Goal: Information Seeking & Learning: Understand process/instructions

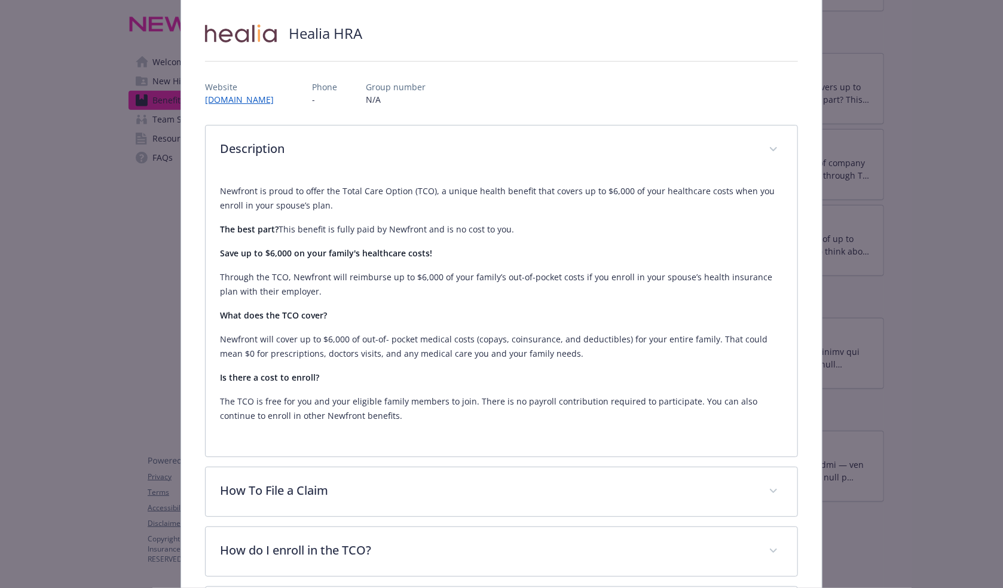
scroll to position [36, 0]
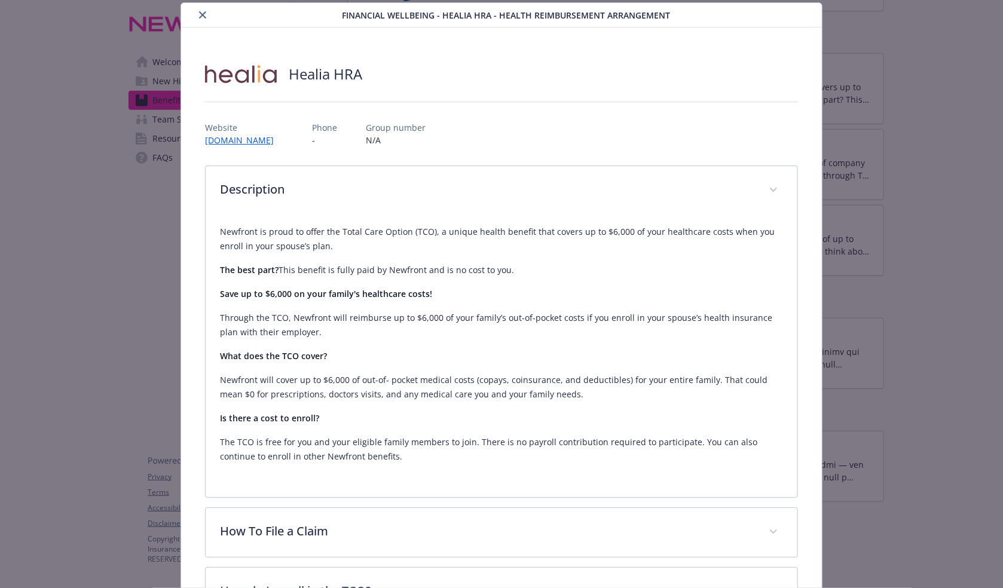
drag, startPoint x: 452, startPoint y: 335, endPoint x: 445, endPoint y: 335, distance: 7.2
click at [443, 335] on p "Through the TCO, Newfront will reimburse up to $6,000 of your family’s out-of-p…" at bounding box center [501, 325] width 563 height 29
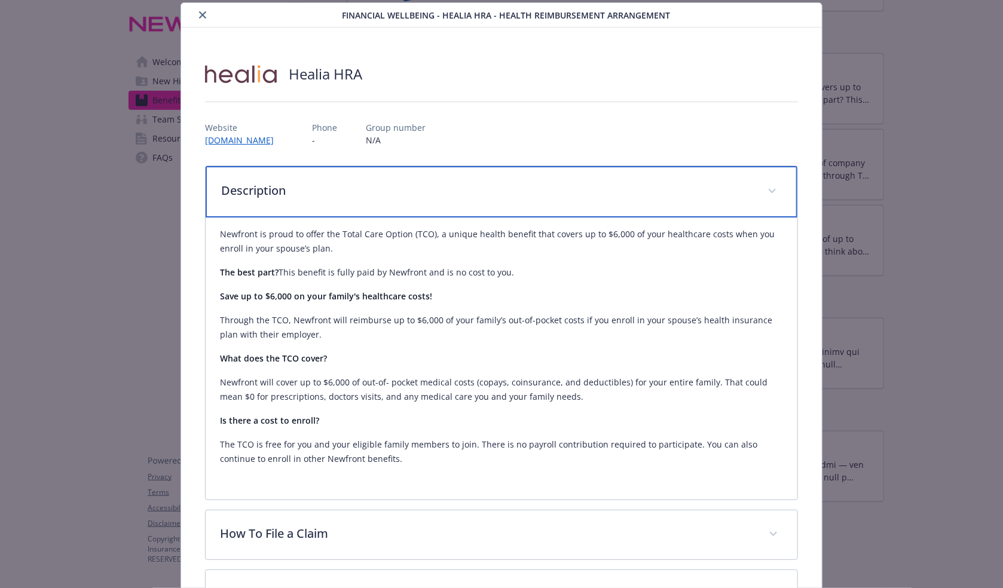
click at [399, 182] on p "Description" at bounding box center [487, 191] width 532 height 18
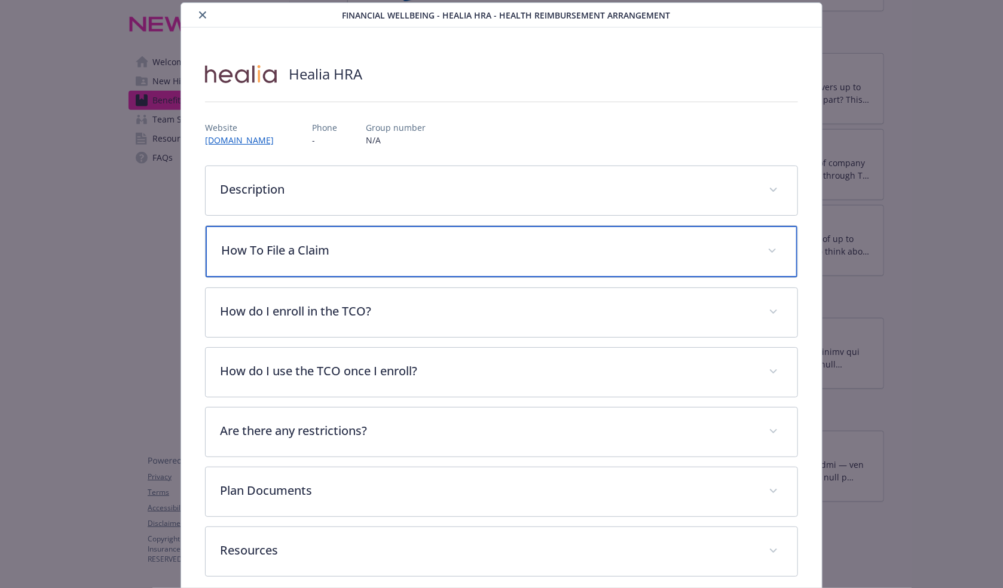
click at [402, 259] on div "How To File a Claim" at bounding box center [502, 251] width 592 height 51
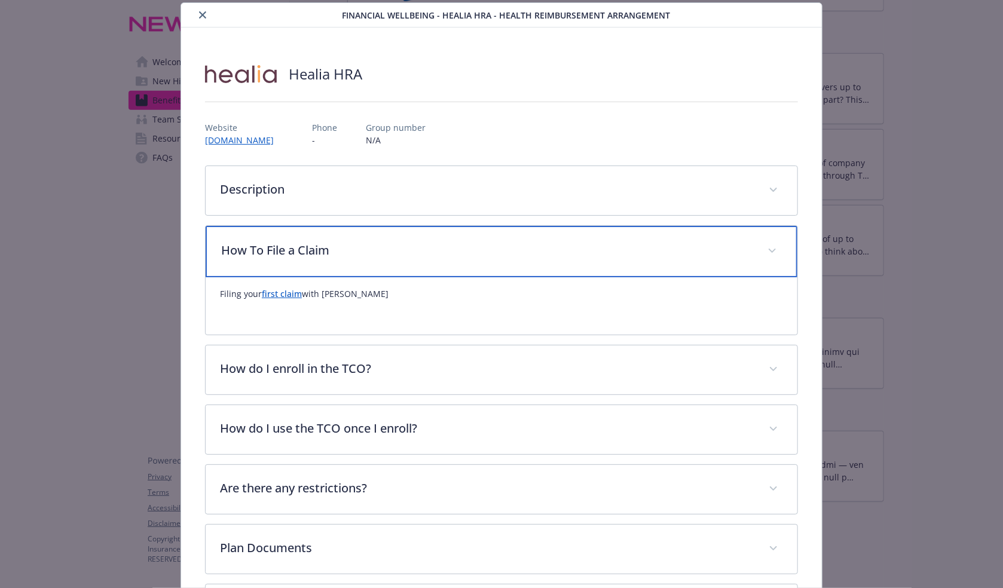
click at [397, 258] on div "How To File a Claim" at bounding box center [502, 251] width 592 height 51
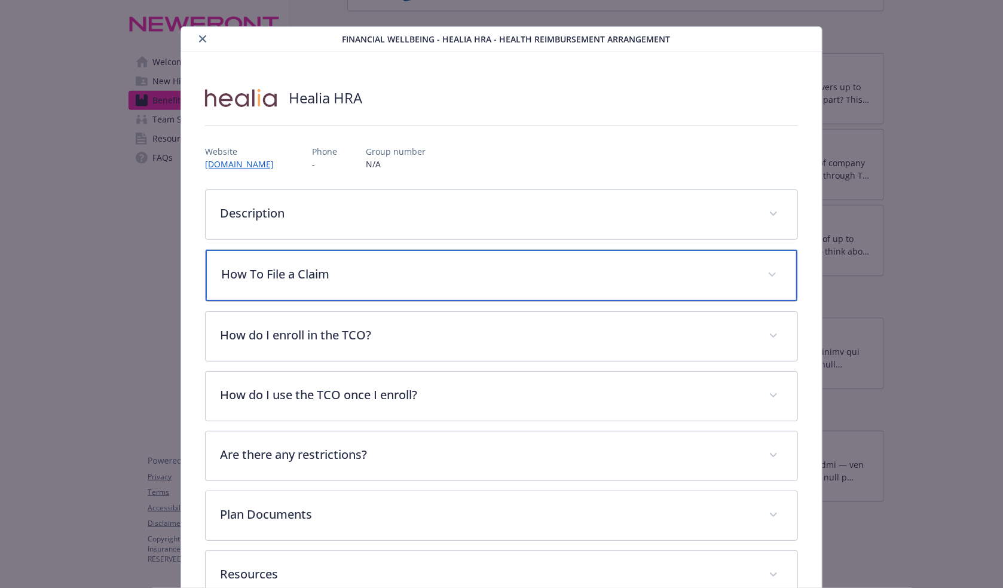
scroll to position [0, 0]
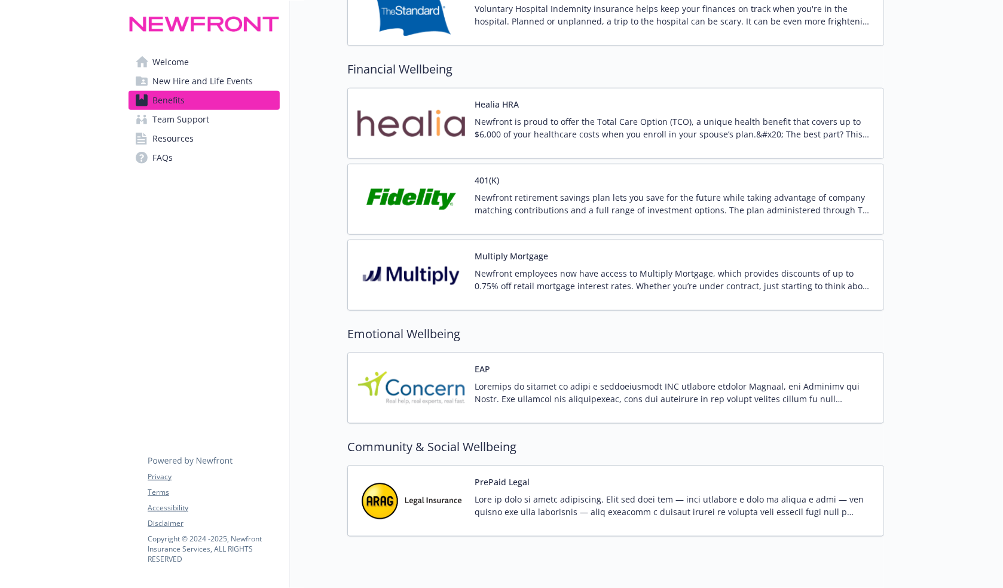
scroll to position [516, 0]
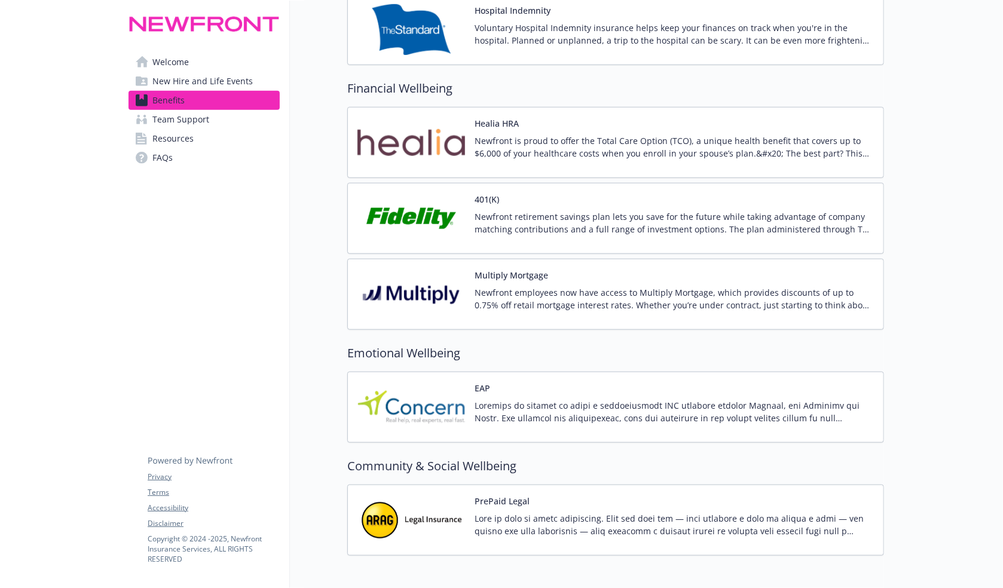
drag, startPoint x: 590, startPoint y: 341, endPoint x: 570, endPoint y: 341, distance: 19.7
click at [570, 341] on div "Insurance-Administered State Disability NY DBL & PFL New York Paid Family Leave…" at bounding box center [615, 72] width 537 height 967
click at [552, 341] on div "Insurance-Administered State Disability NY DBL & PFL New York Paid Family Leave…" at bounding box center [615, 72] width 537 height 967
click at [570, 315] on div "Newfront employees now have access to Multiply Mortgage, which provides discoun…" at bounding box center [674, 302] width 399 height 33
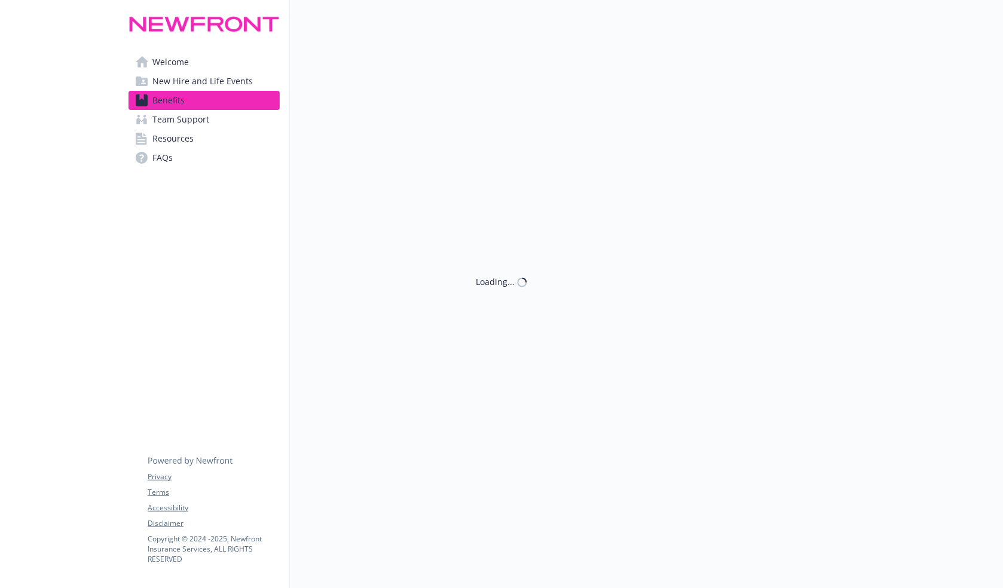
scroll to position [516, 0]
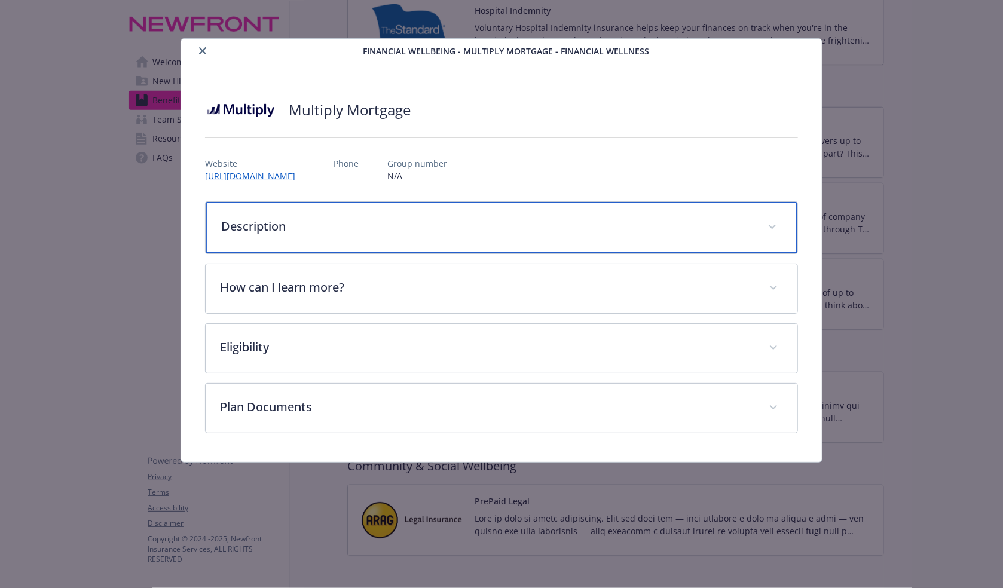
drag, startPoint x: 364, startPoint y: 222, endPoint x: 353, endPoint y: 181, distance: 43.2
click at [354, 182] on div "Multiply Mortgage Website https://www.multiplymortgage.com/newfront Phone - Gro…" at bounding box center [501, 262] width 593 height 341
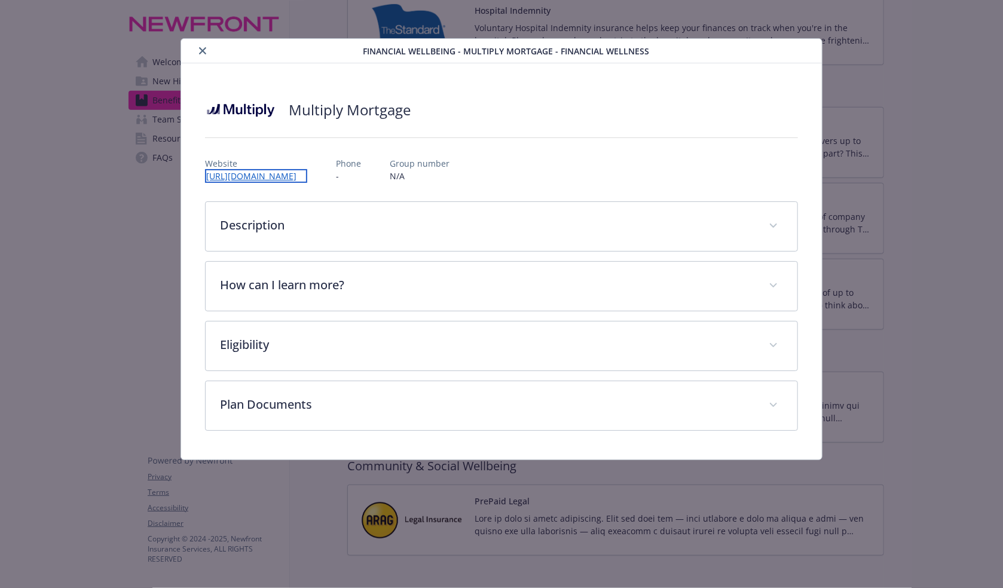
click at [307, 177] on link "https://www.multiplymortgage.com/newfront" at bounding box center [256, 176] width 102 height 14
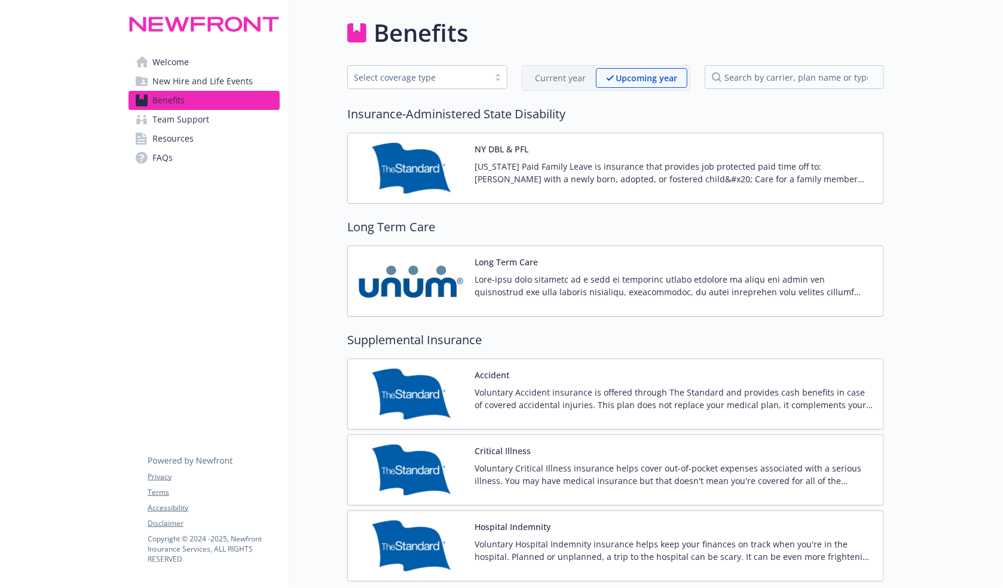
click at [545, 79] on p "Current year" at bounding box center [560, 78] width 51 height 13
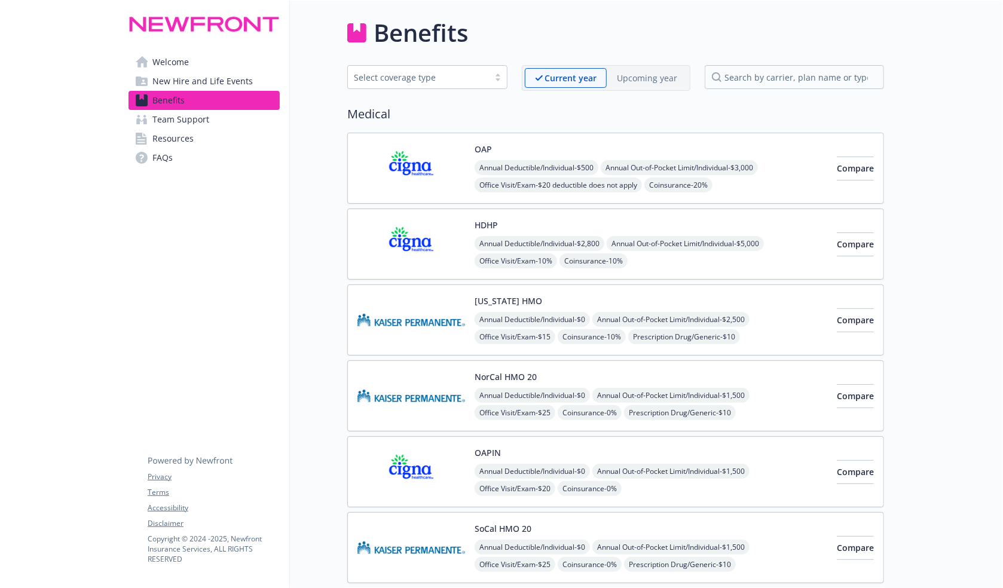
click at [445, 163] on img at bounding box center [411, 168] width 108 height 51
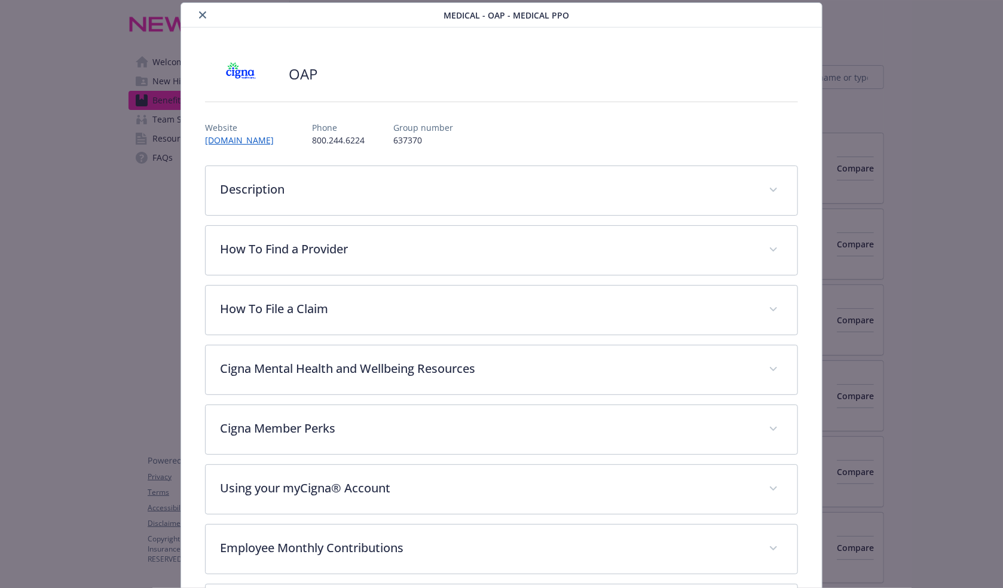
scroll to position [96, 0]
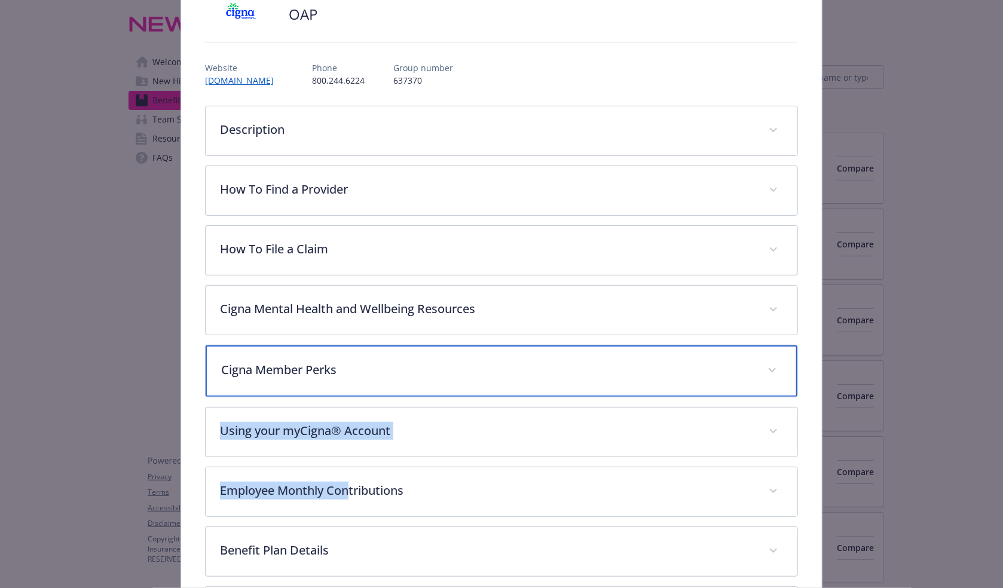
drag, startPoint x: 352, startPoint y: 358, endPoint x: 350, endPoint y: 448, distance: 89.7
click at [348, 467] on div "Description We know you want the best benefit coverage with the fewest obstacle…" at bounding box center [501, 431] width 593 height 650
click at [362, 366] on p "Cigna Member Perks" at bounding box center [487, 370] width 532 height 18
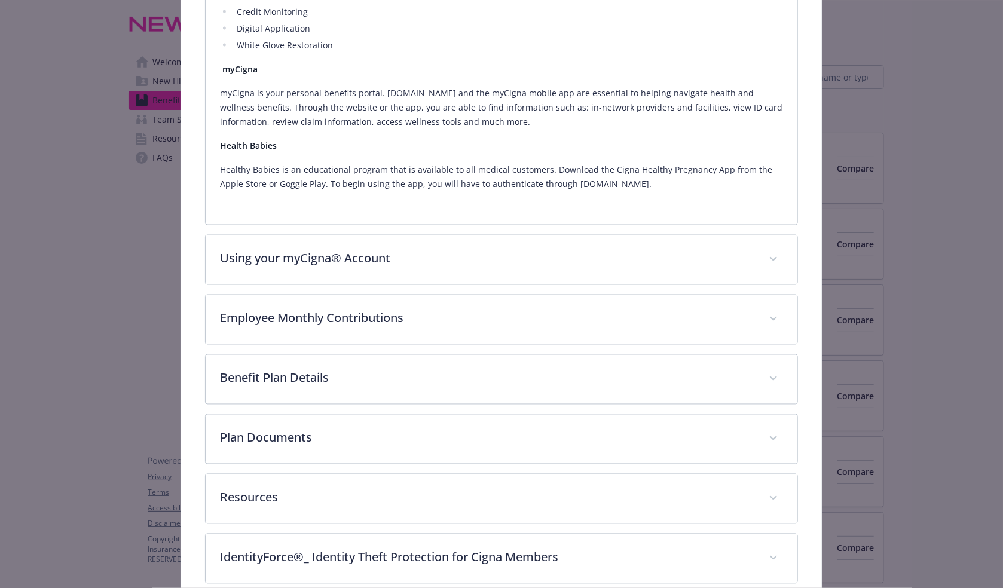
scroll to position [1030, 0]
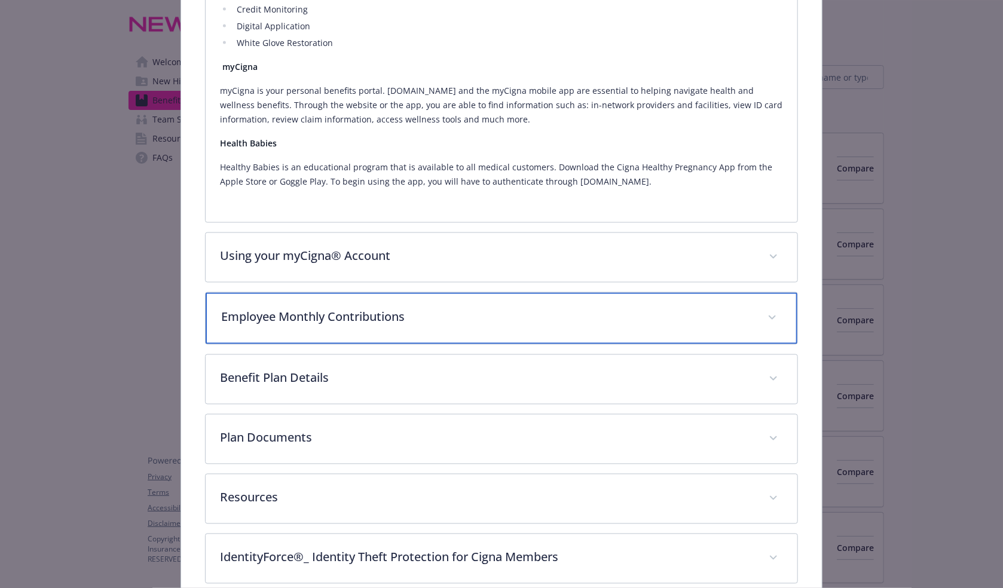
click at [344, 331] on div "Employee Monthly Contributions" at bounding box center [502, 318] width 592 height 51
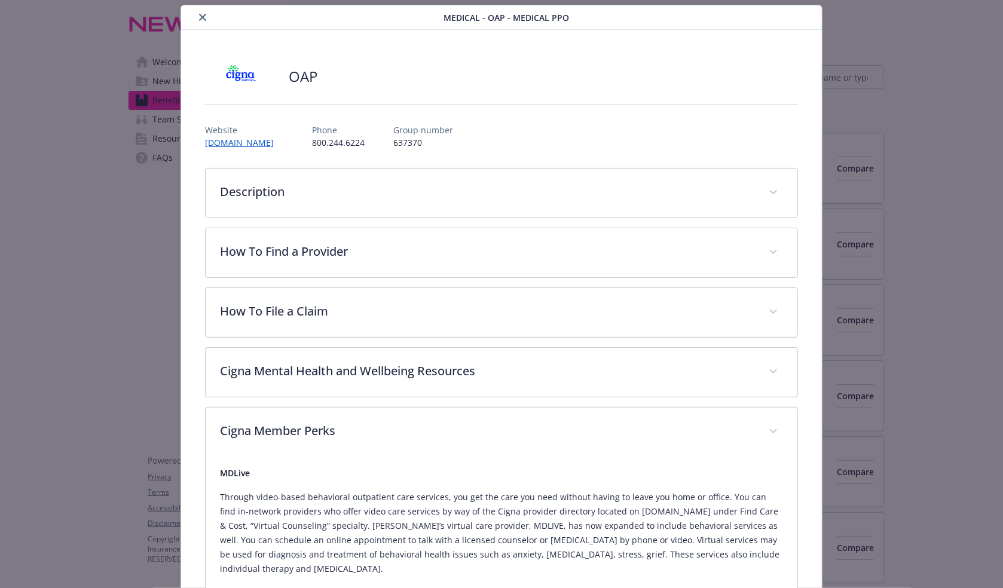
scroll to position [0, 0]
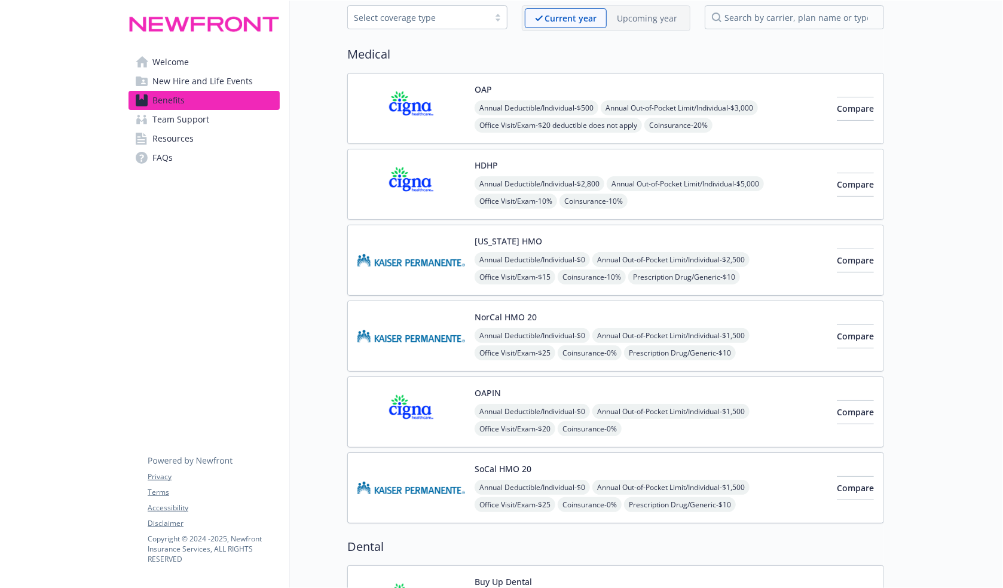
click at [428, 391] on img at bounding box center [411, 412] width 108 height 51
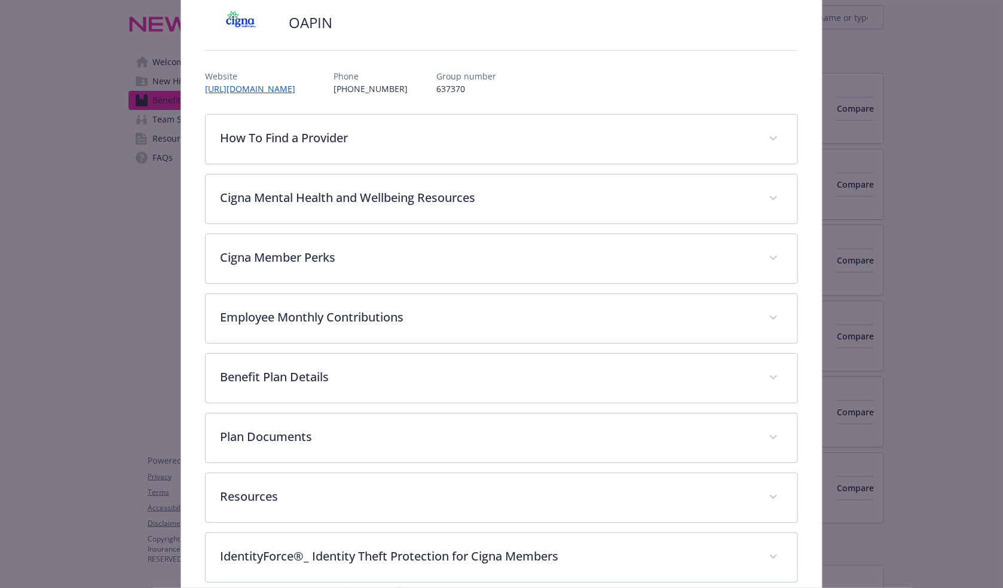
scroll to position [147, 0]
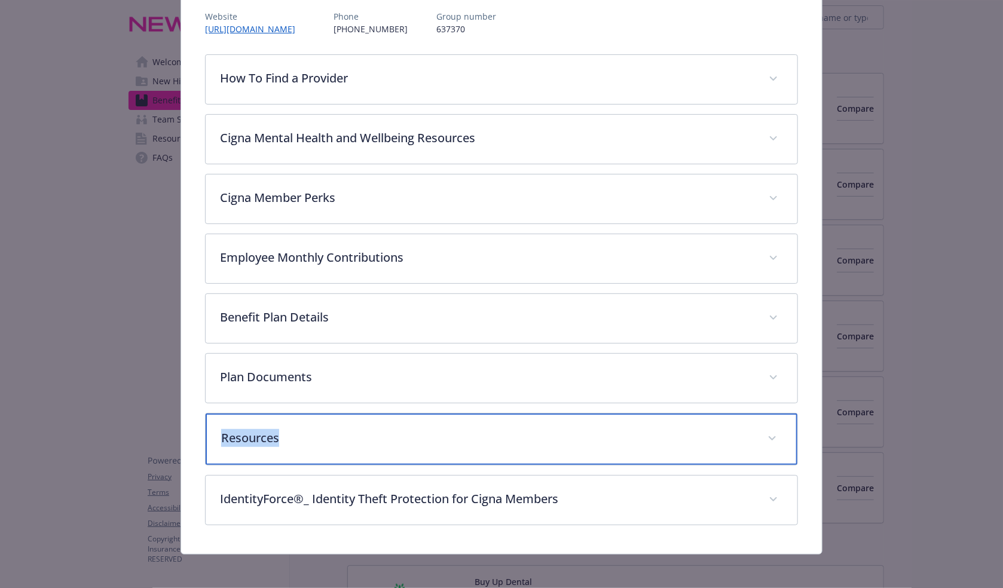
drag, startPoint x: 328, startPoint y: 426, endPoint x: 338, endPoint y: 329, distance: 96.8
click at [337, 341] on div "How To Find a Provider Use Cigna's online tool to search by doctor type, doctor…" at bounding box center [501, 289] width 593 height 471
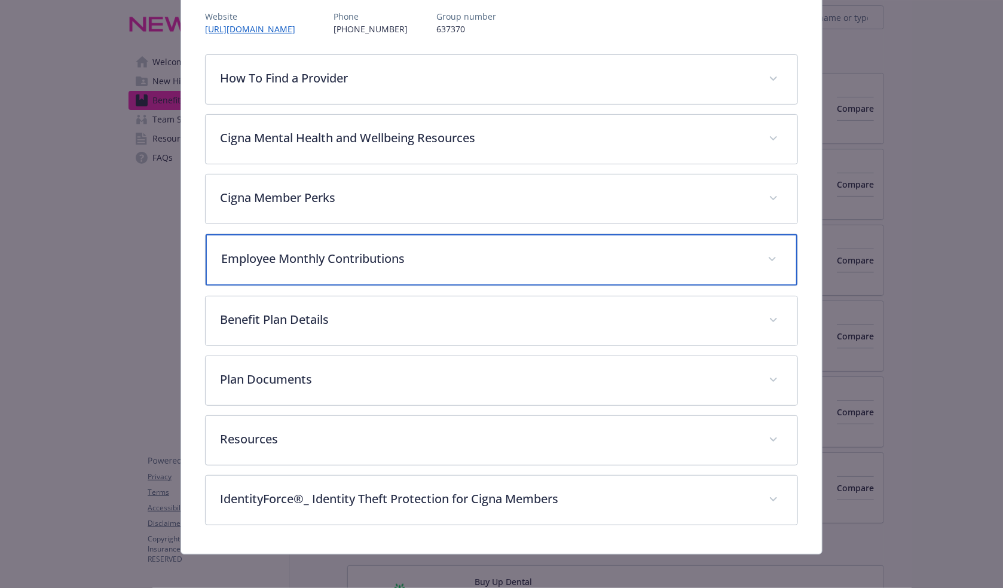
click at [340, 241] on div "Employee Monthly Contributions" at bounding box center [502, 259] width 592 height 51
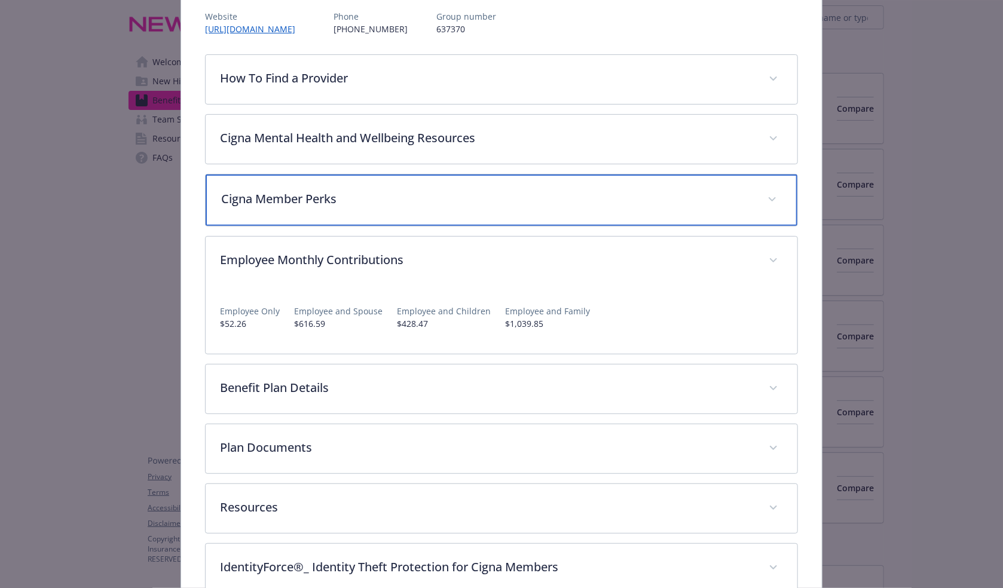
click at [481, 207] on div "Cigna Member Perks" at bounding box center [502, 200] width 592 height 51
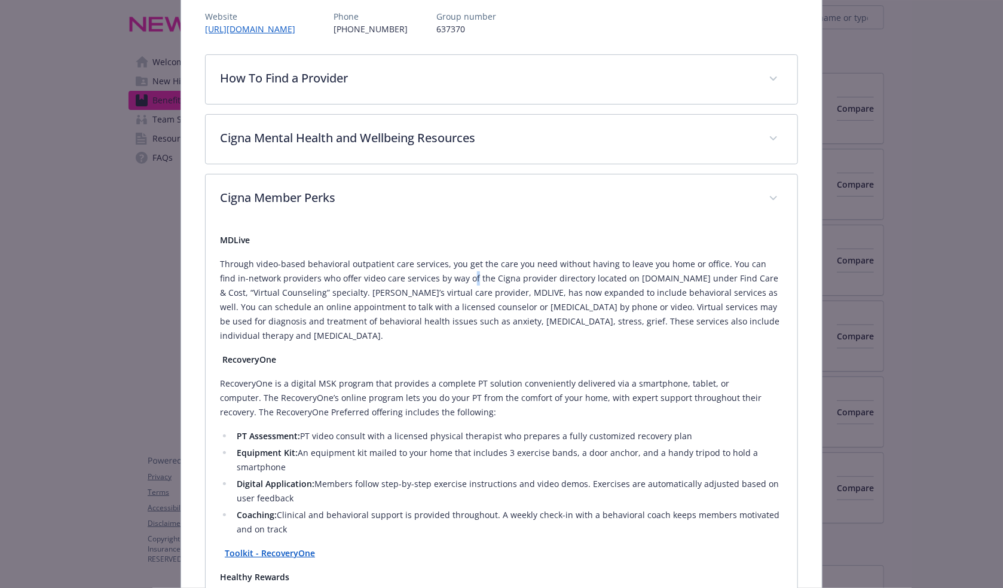
click at [452, 277] on p "Through video-based behavioral outpatient care services, you get the care you n…" at bounding box center [501, 300] width 563 height 86
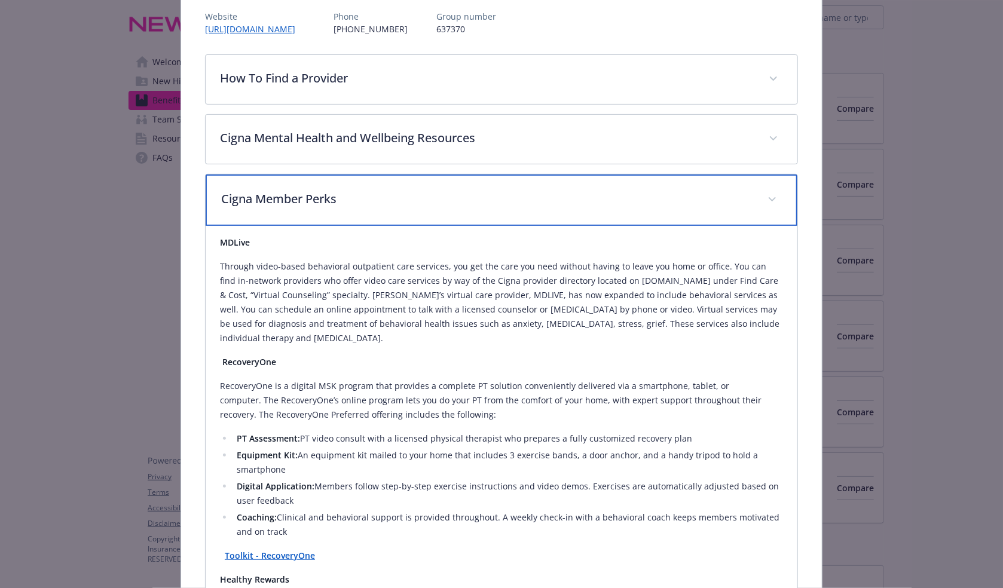
click at [436, 207] on div "Cigna Member Perks" at bounding box center [502, 200] width 592 height 51
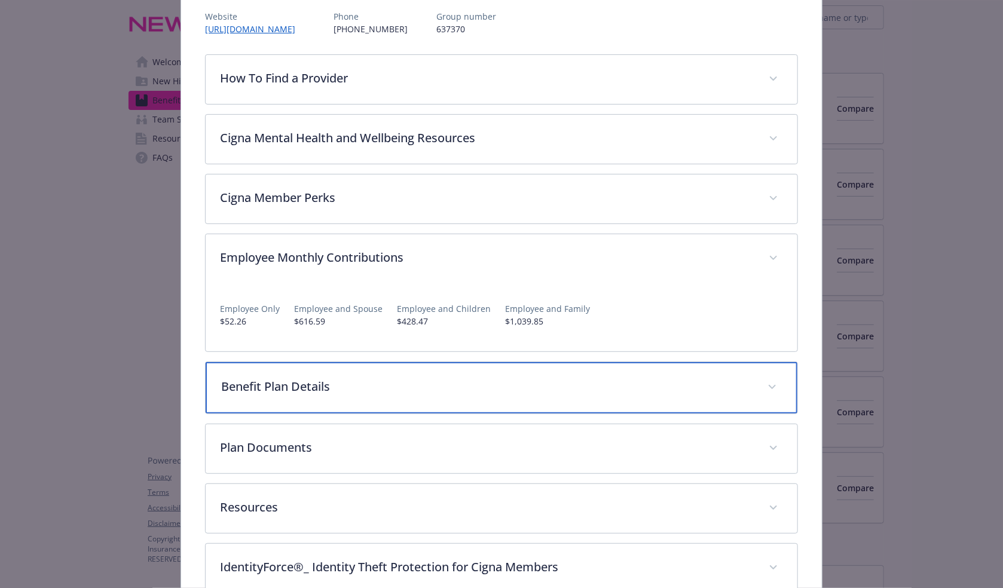
click at [383, 389] on p "Benefit Plan Details" at bounding box center [487, 387] width 532 height 18
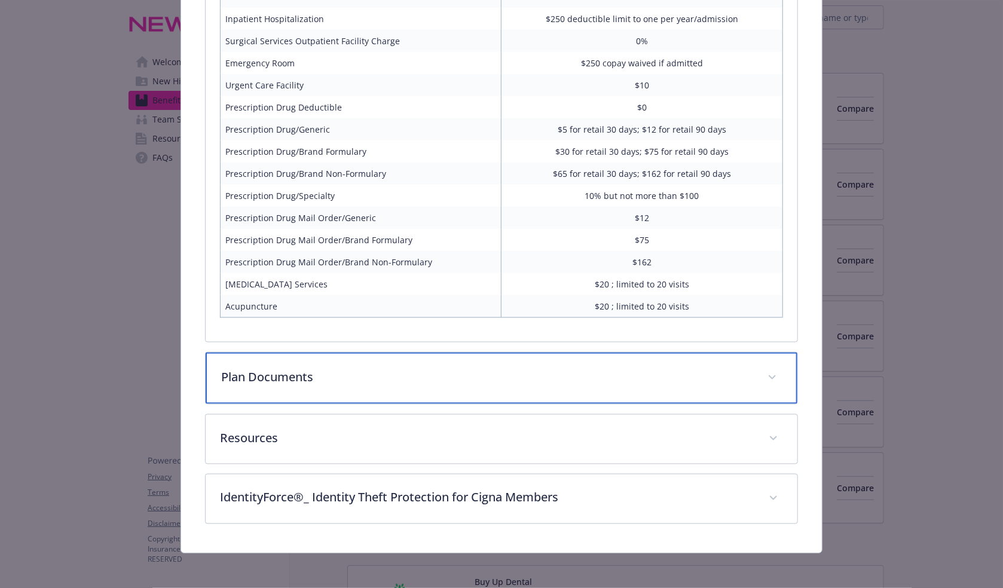
click at [349, 393] on div "Plan Documents" at bounding box center [502, 378] width 592 height 51
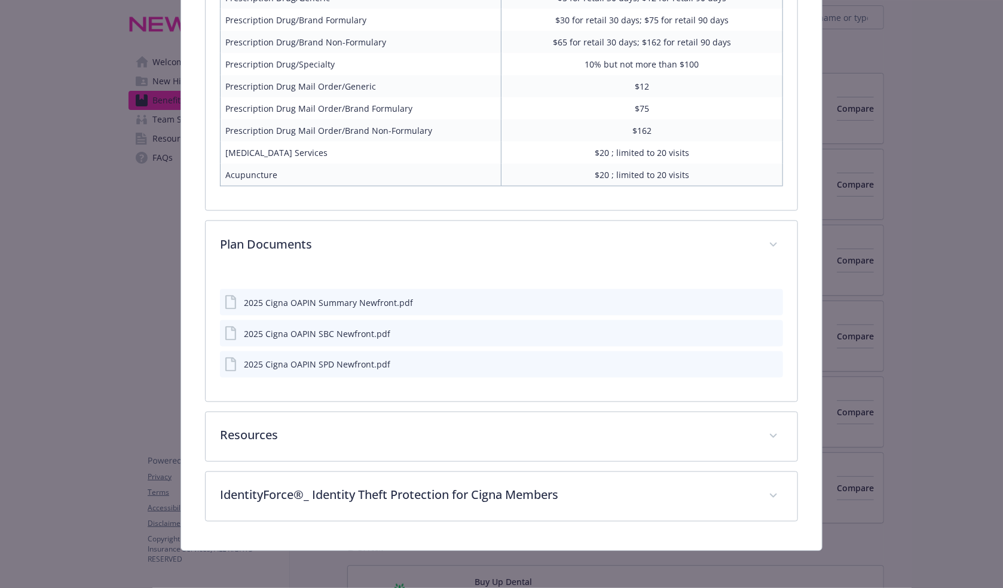
scroll to position [890, 0]
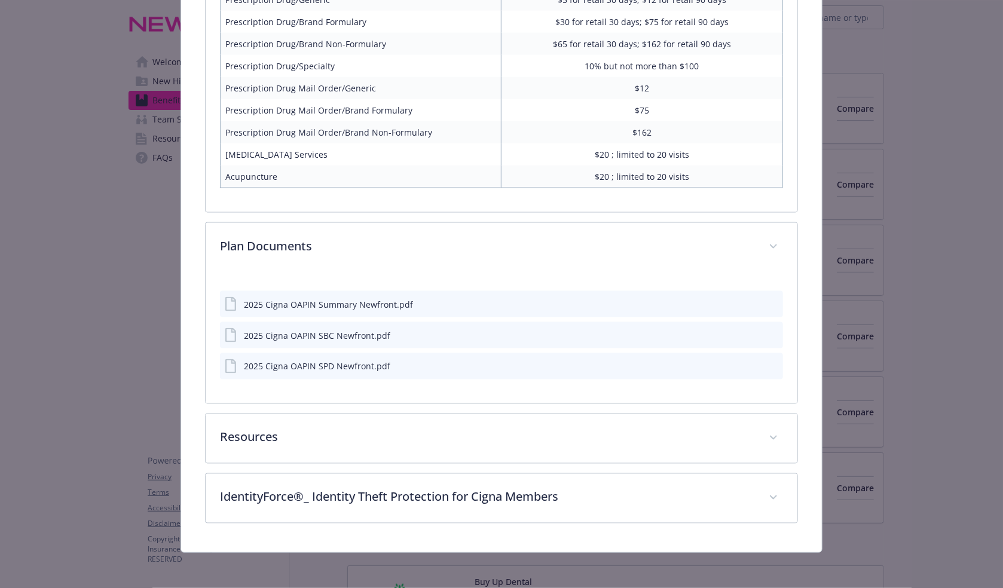
click at [766, 304] on icon "preview file" at bounding box center [771, 303] width 11 height 8
click at [766, 363] on icon "preview file" at bounding box center [771, 366] width 11 height 8
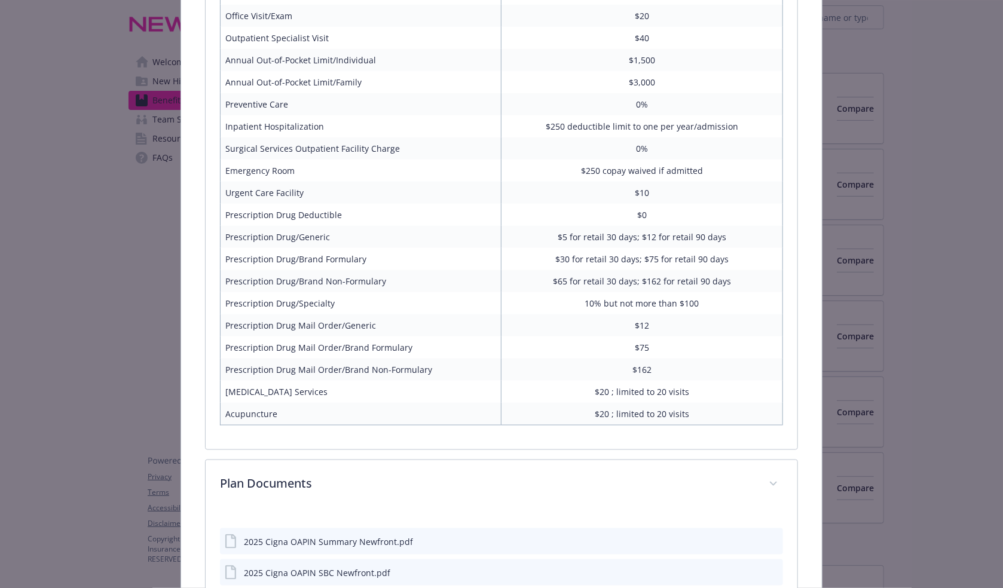
scroll to position [651, 0]
drag, startPoint x: 439, startPoint y: 350, endPoint x: 415, endPoint y: 344, distance: 24.8
click at [415, 344] on td "Prescription Drug Mail Order/Brand Formulary" at bounding box center [361, 349] width 281 height 22
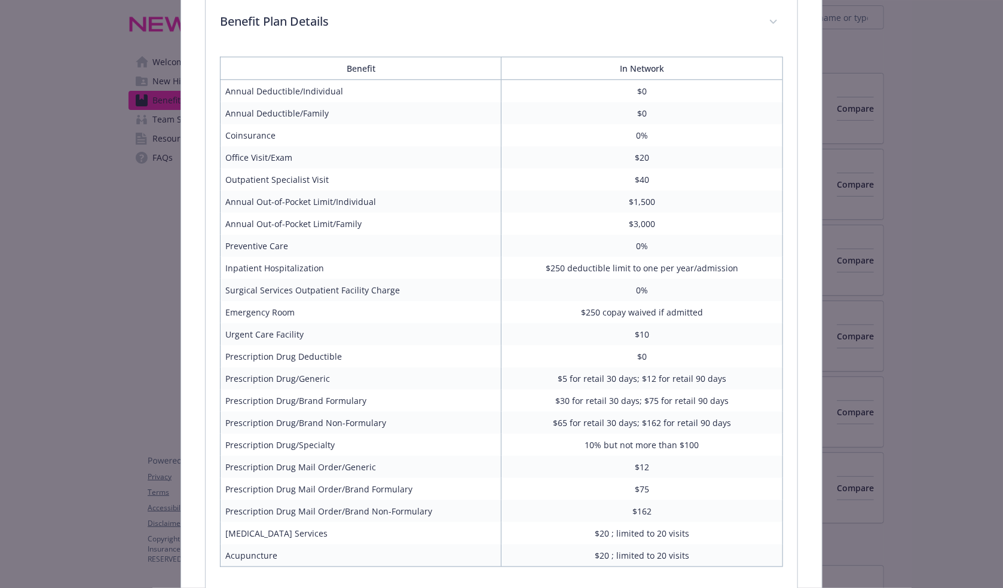
scroll to position [531, 0]
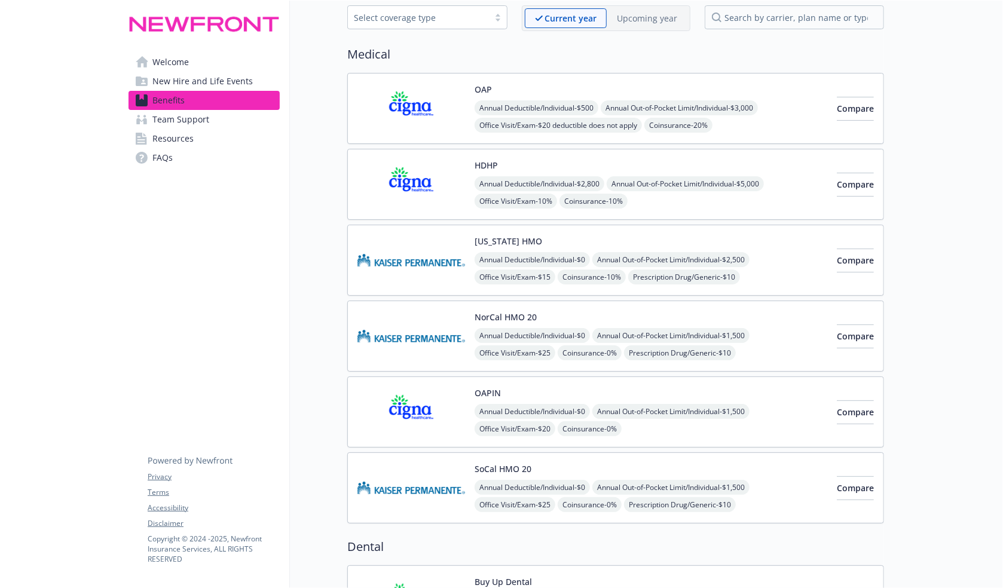
click at [476, 394] on button "OAPIN" at bounding box center [488, 393] width 26 height 13
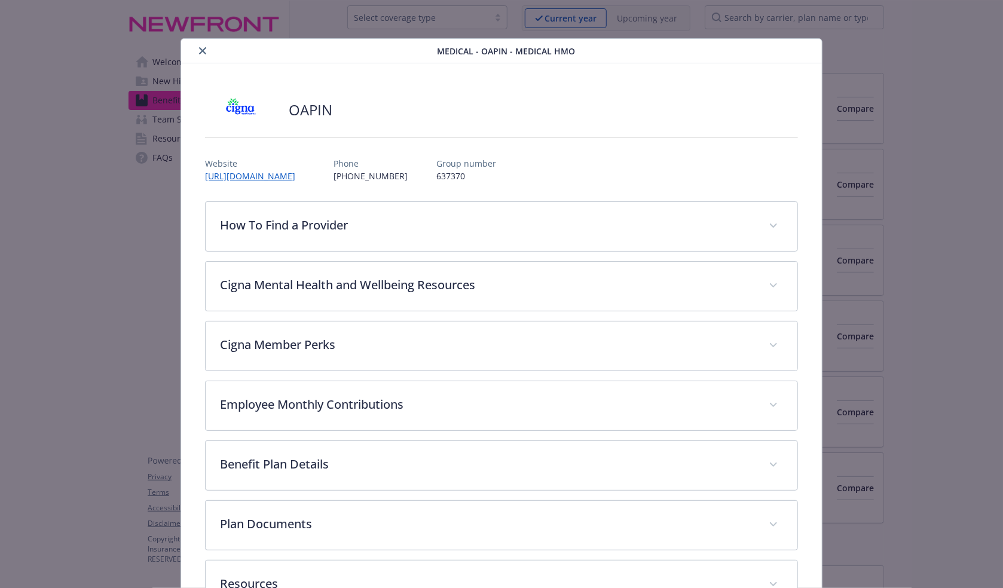
scroll to position [36, 0]
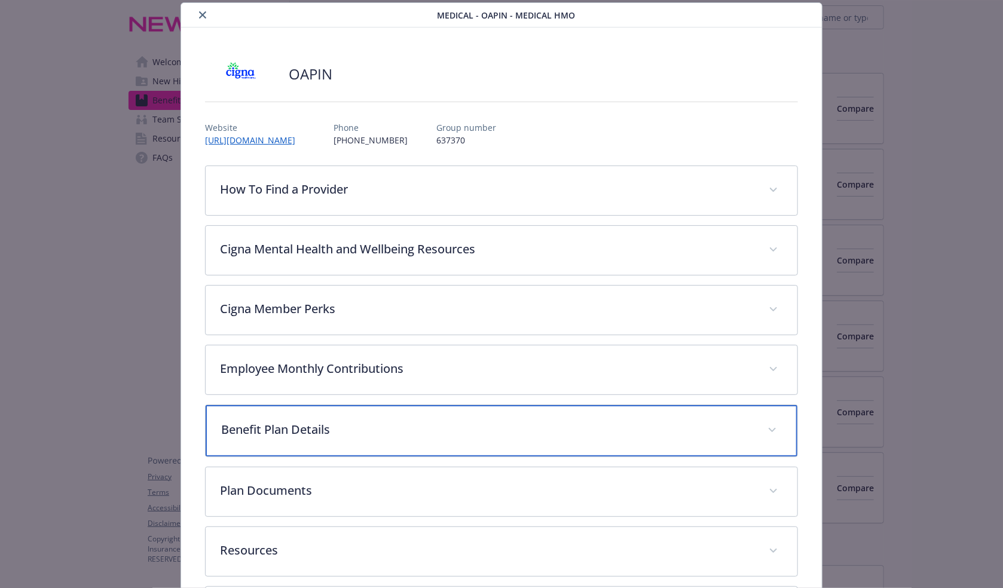
click at [368, 421] on p "Benefit Plan Details" at bounding box center [487, 430] width 532 height 18
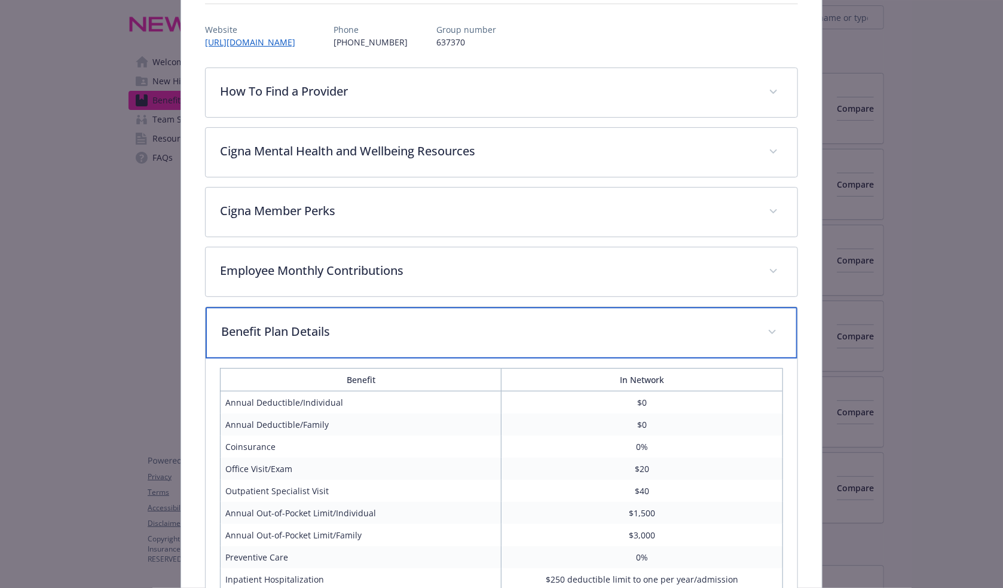
scroll to position [394, 0]
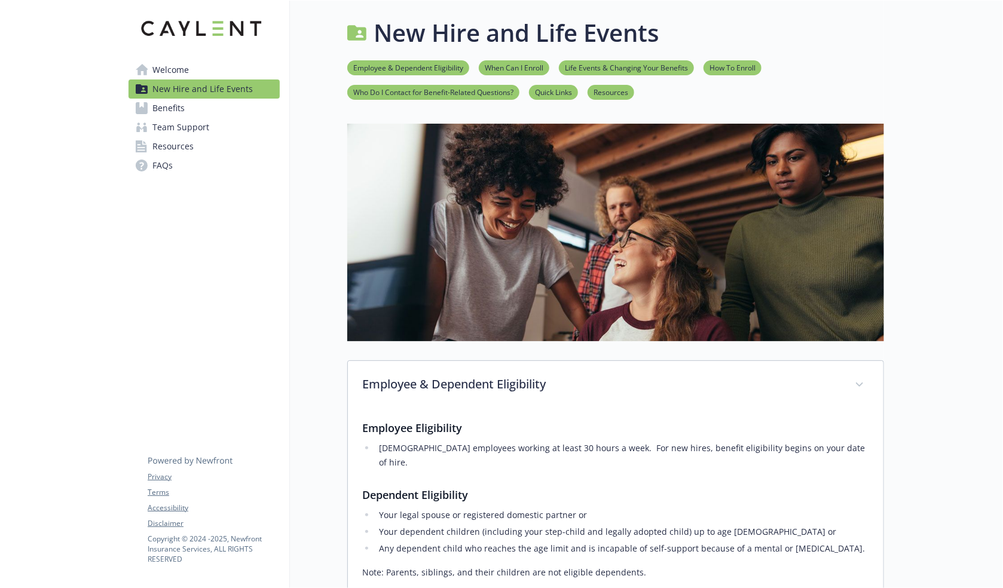
drag, startPoint x: 348, startPoint y: 343, endPoint x: 318, endPoint y: 188, distance: 157.8
click at [244, 86] on span "New Hire and Life Events" at bounding box center [202, 88] width 100 height 19
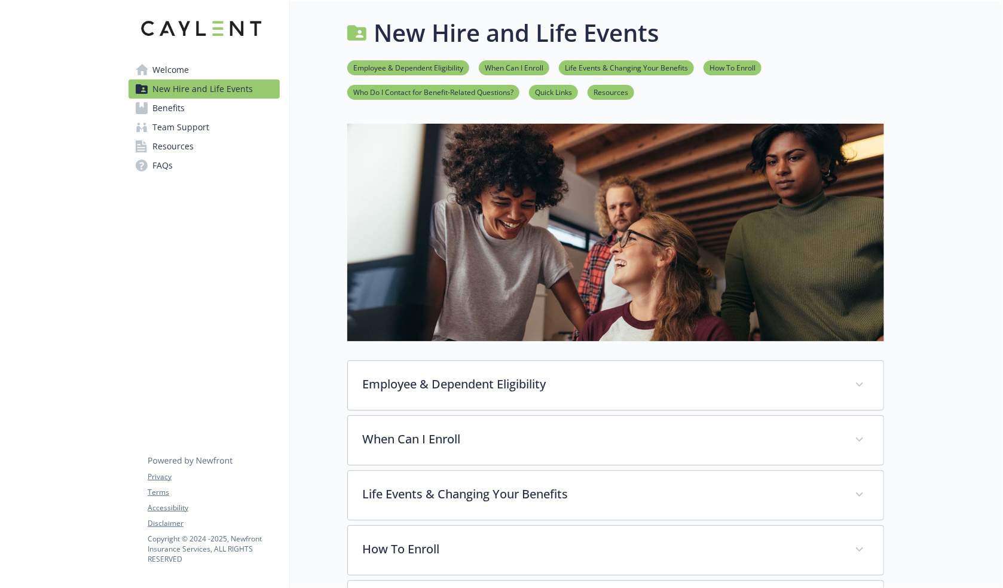
click at [325, 163] on div "New Hire and Life Events Employee & Dependent Eligibility When Can I Enroll Lif…" at bounding box center [587, 471] width 594 height 941
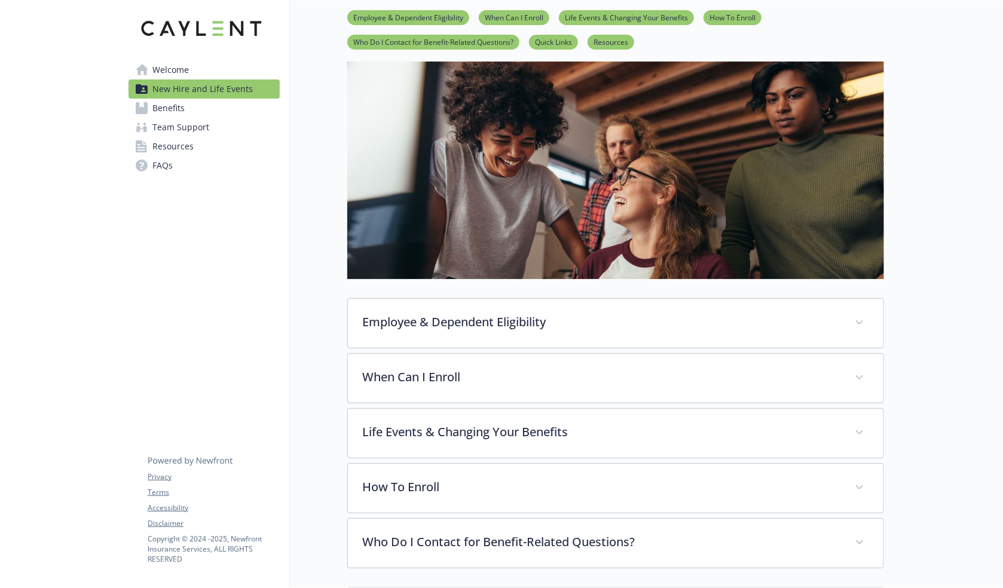
scroll to position [60, 0]
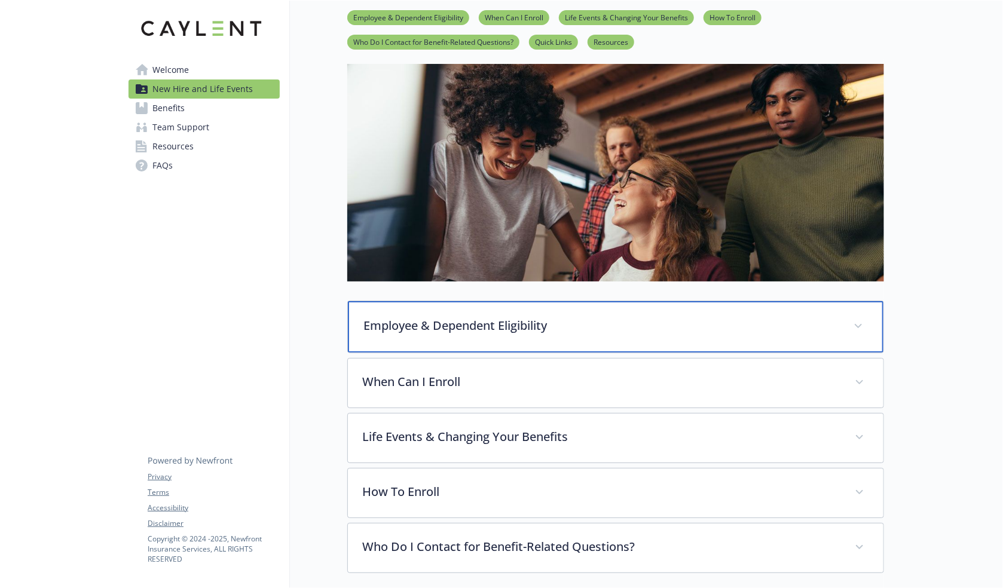
click at [463, 319] on p "Employee & Dependent Eligibility" at bounding box center [601, 326] width 476 height 18
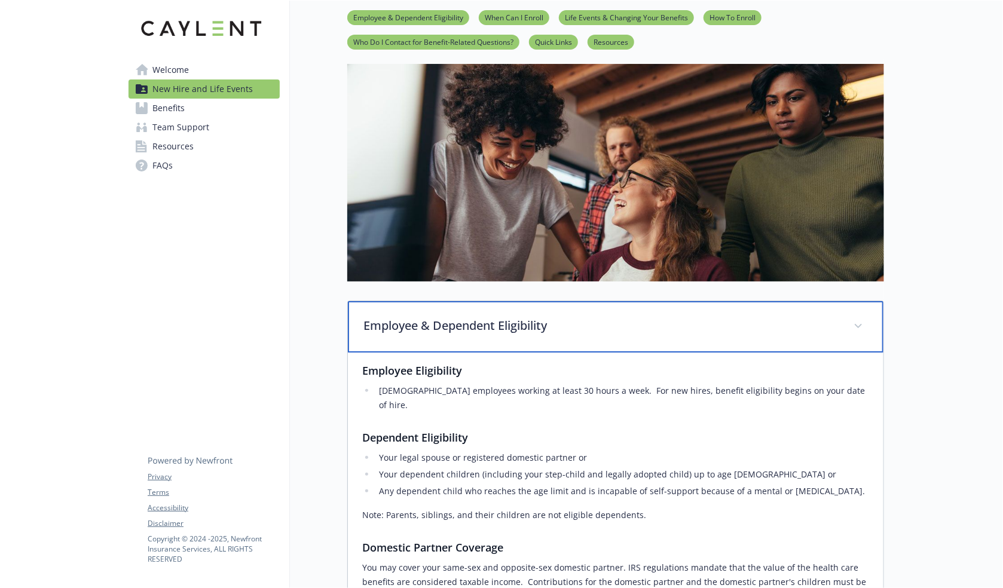
click at [464, 317] on p "Employee & Dependent Eligibility" at bounding box center [601, 326] width 476 height 18
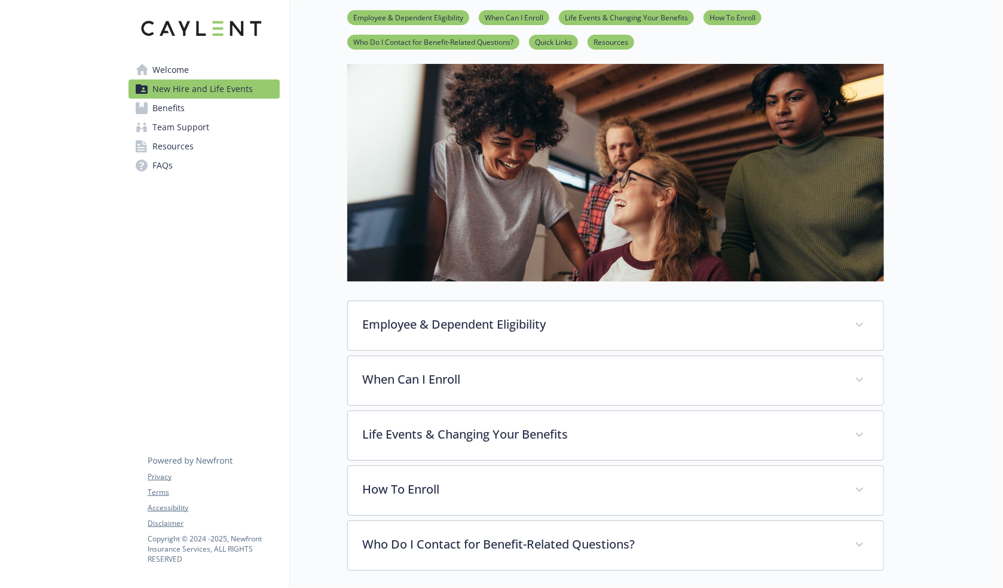
click at [227, 100] on link "Benefits" at bounding box center [204, 108] width 151 height 19
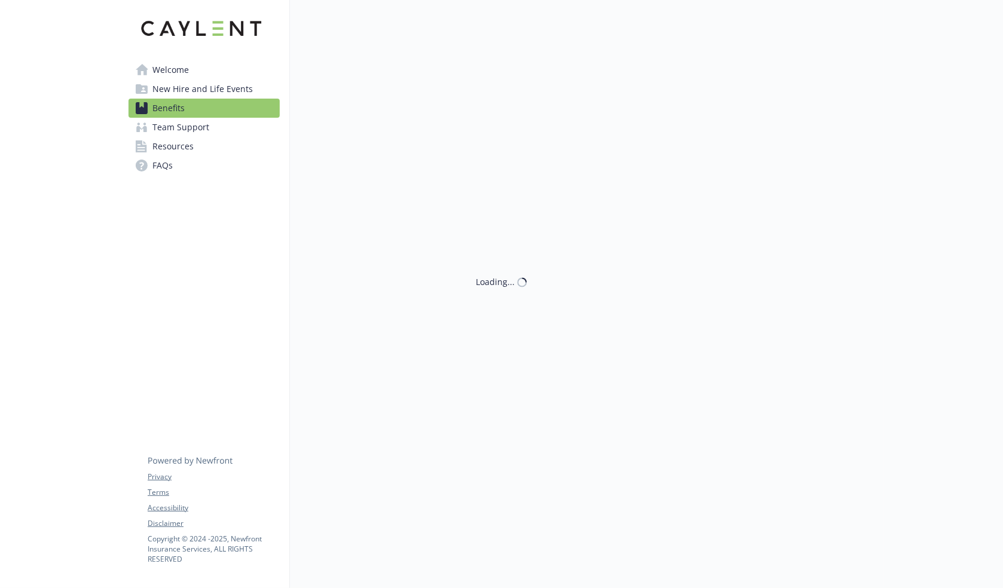
scroll to position [60, 0]
